Goal: Find specific page/section: Find specific page/section

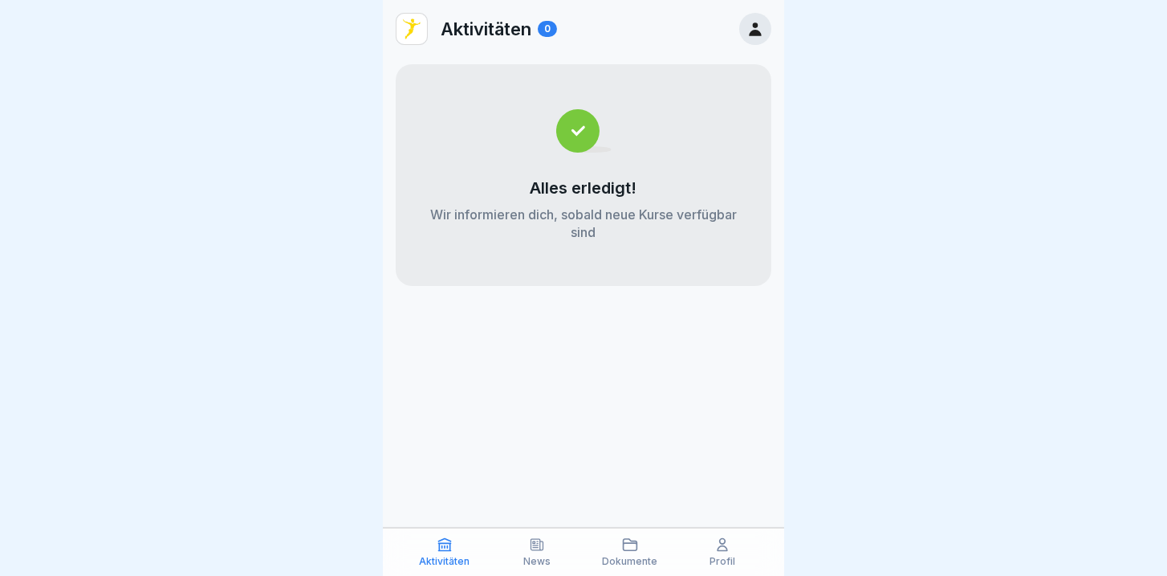
scroll to position [6, 0]
click at [616, 561] on p "Dokumente" at bounding box center [629, 560] width 55 height 11
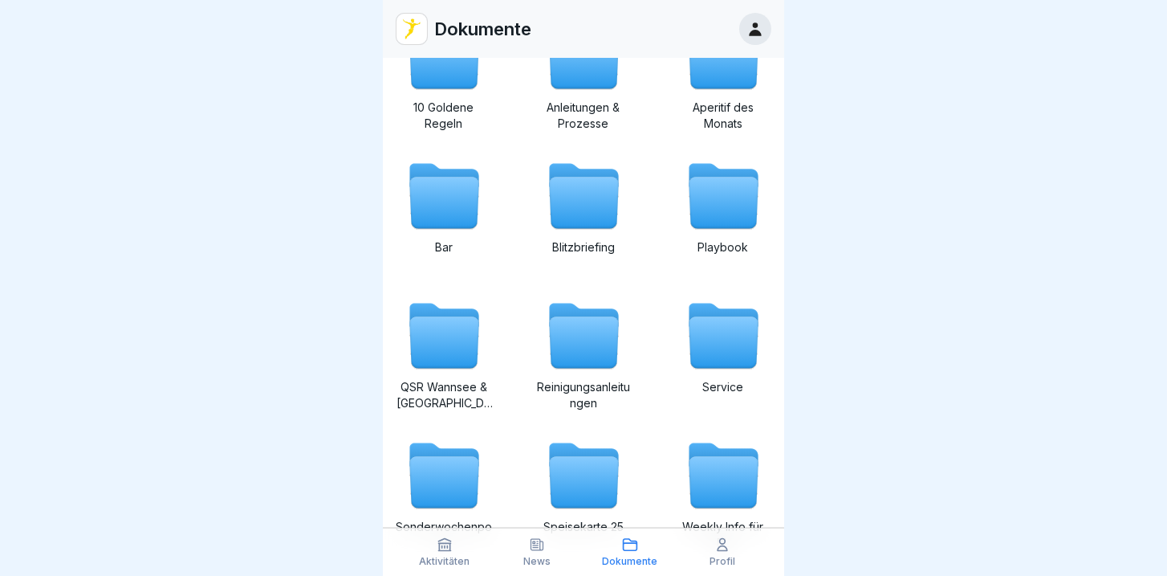
scroll to position [229, 0]
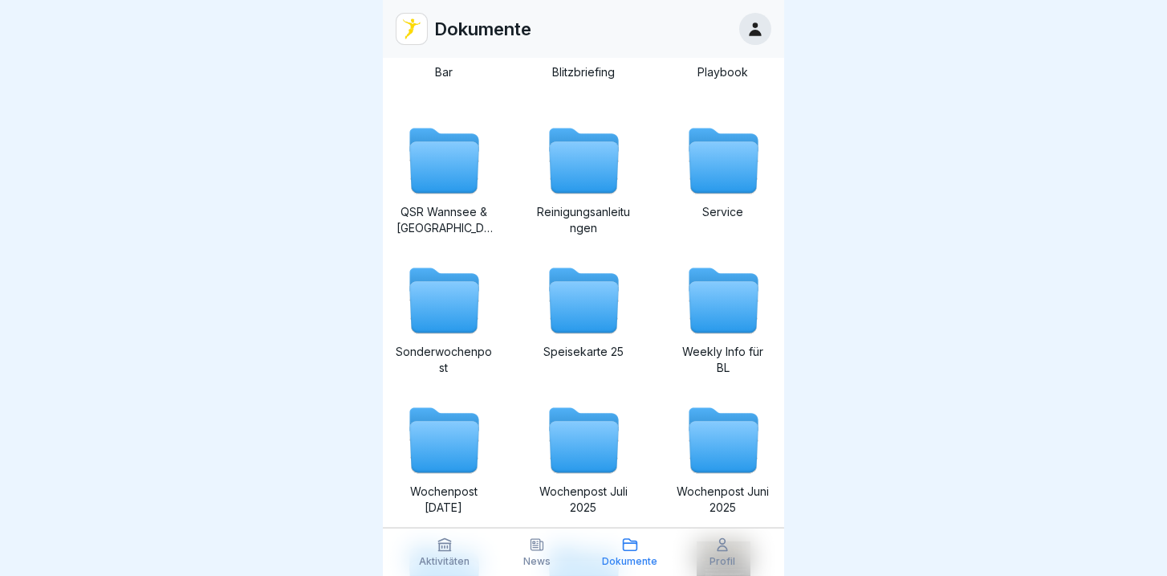
click at [448, 299] on icon at bounding box center [443, 307] width 69 height 51
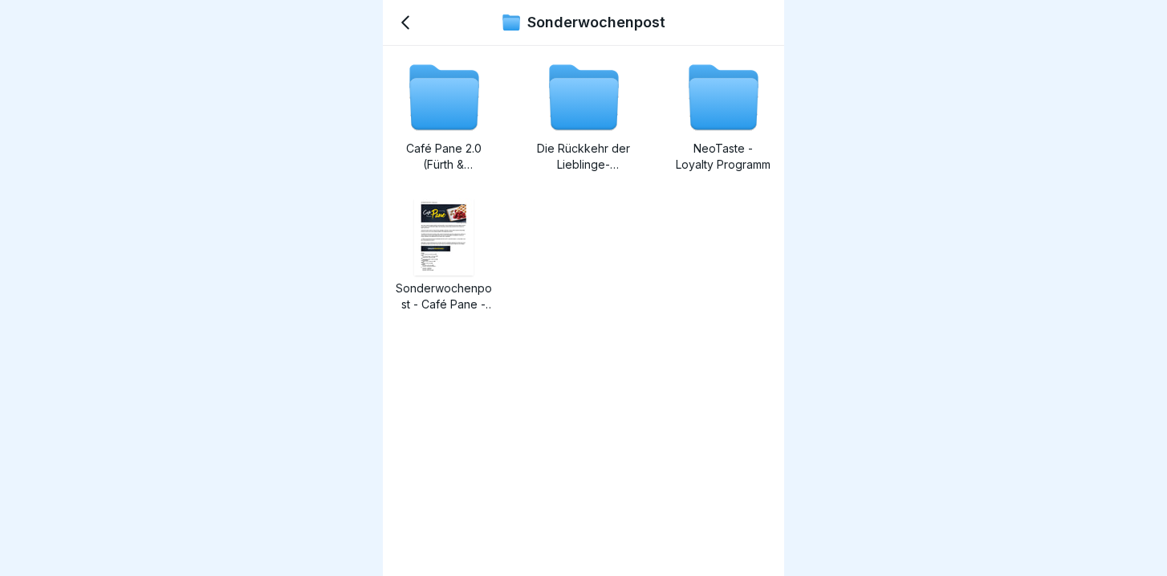
click at [565, 113] on icon at bounding box center [583, 104] width 69 height 51
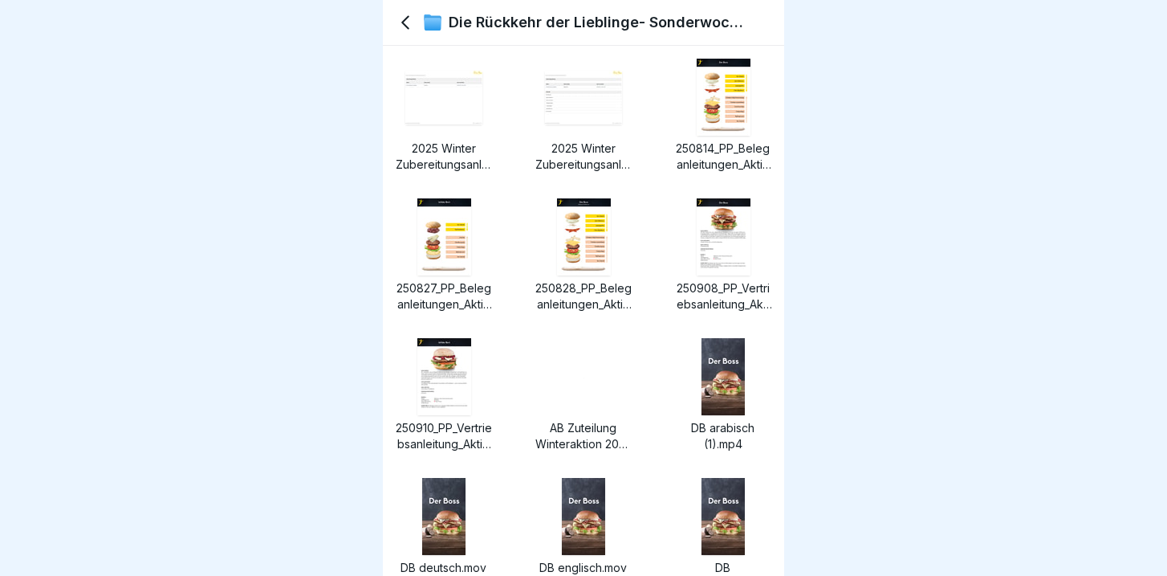
click at [458, 254] on img at bounding box center [444, 236] width 54 height 77
